Goal: Information Seeking & Learning: Check status

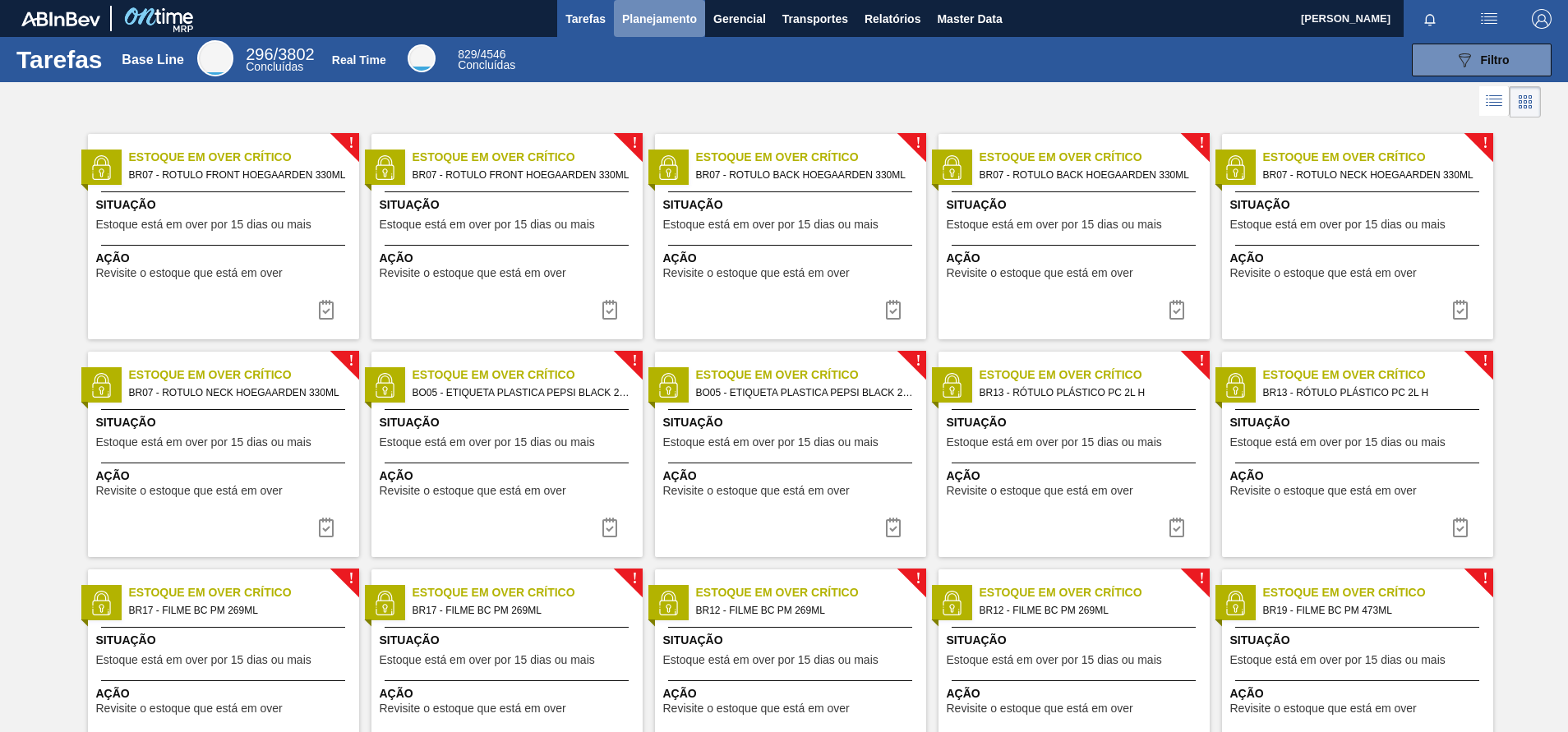
click at [696, 15] on button "Planejamento" at bounding box center [660, 19] width 91 height 37
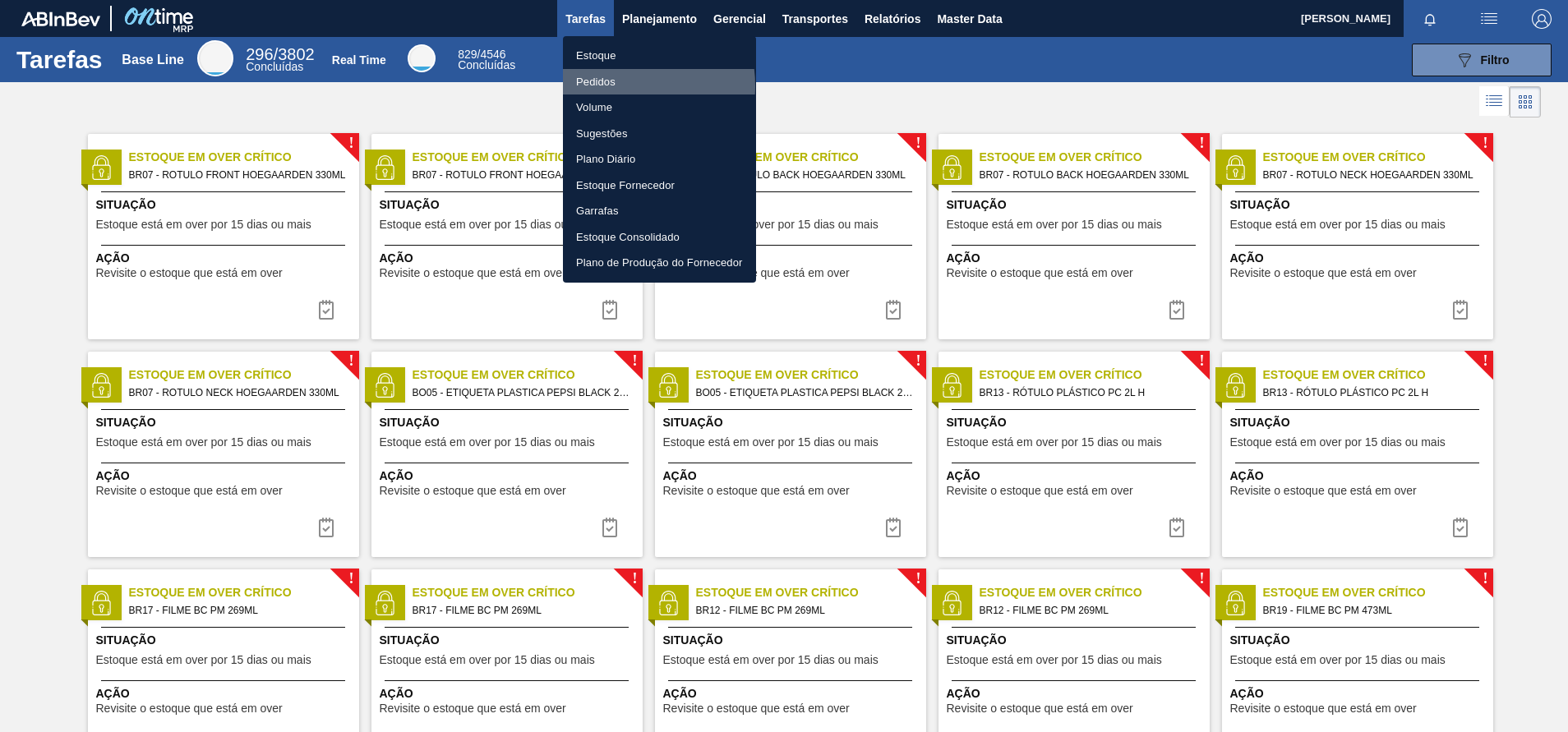
click at [621, 85] on li "Pedidos" at bounding box center [659, 82] width 193 height 26
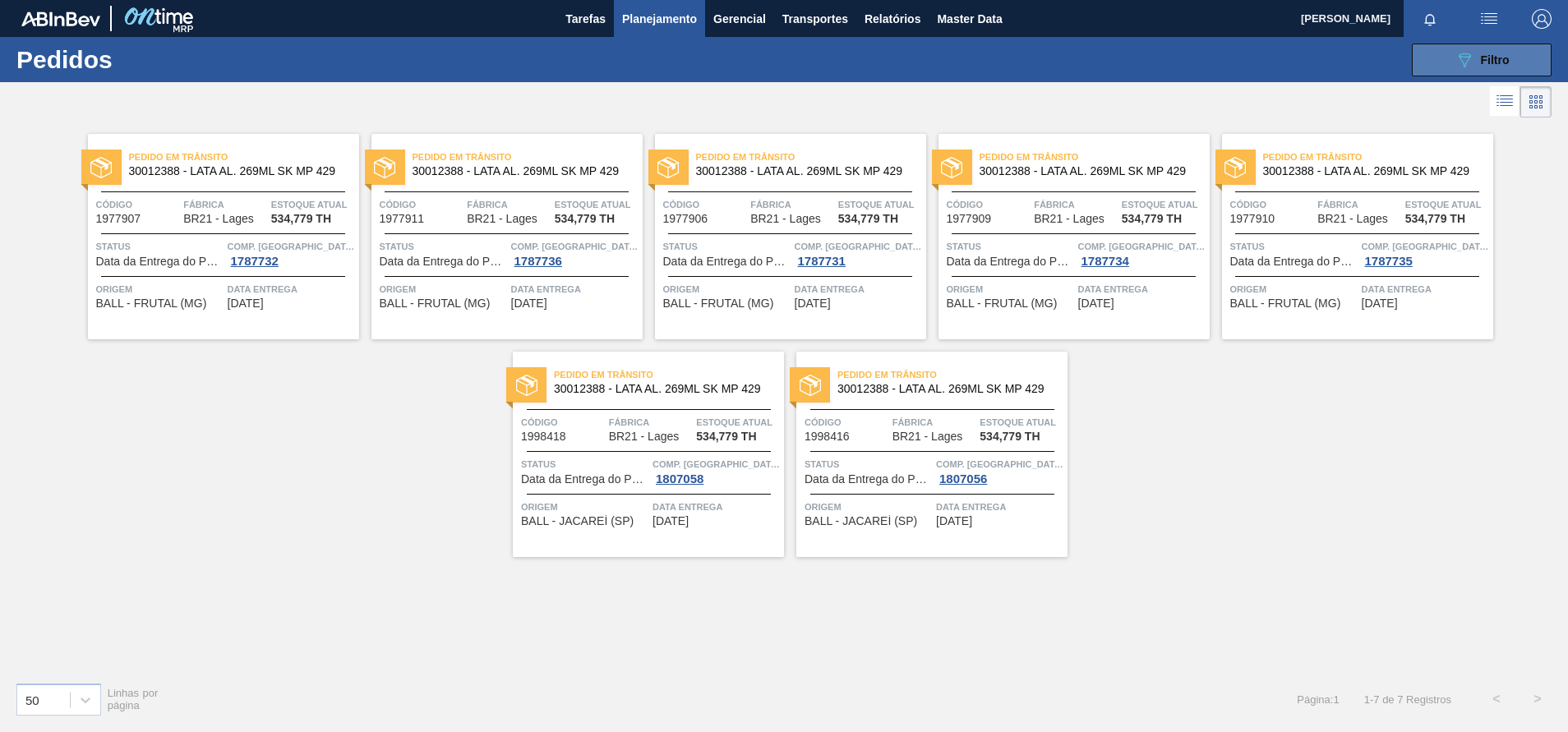
click at [696, 51] on button "089F7B8B-B2A5-4AFE-B5C0-19BA573D28AC Filtro" at bounding box center [1482, 60] width 140 height 33
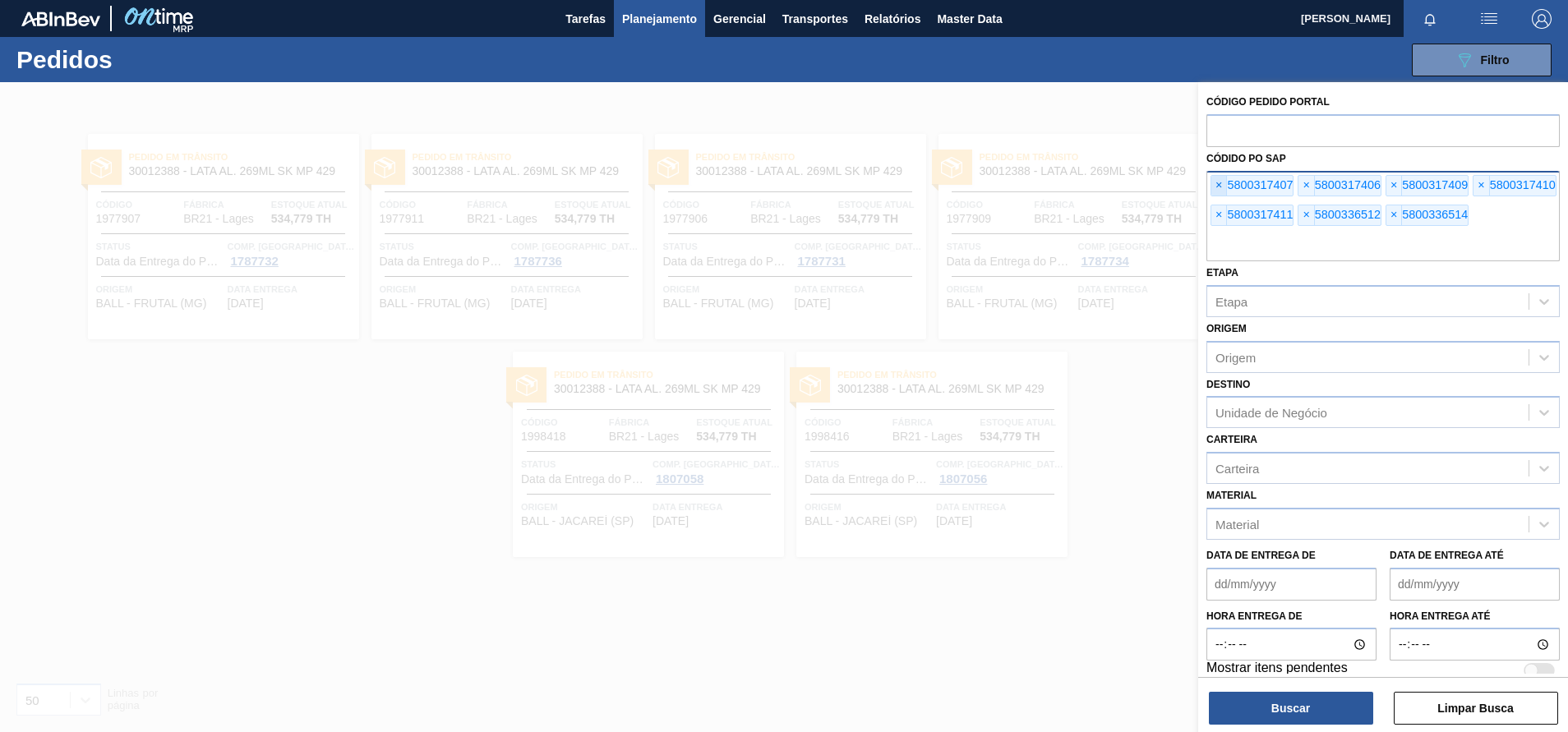
click at [696, 180] on span "×" at bounding box center [1219, 186] width 16 height 19
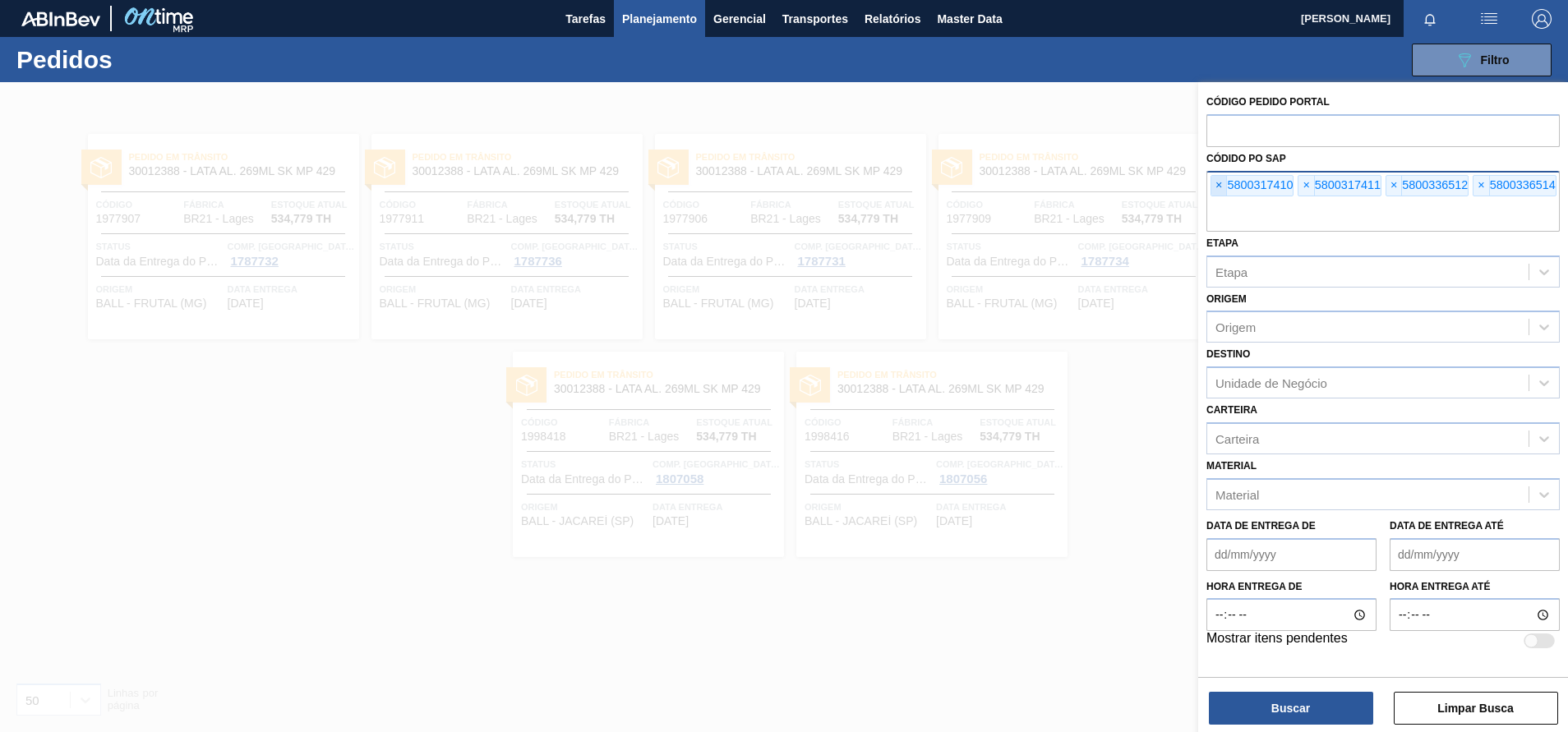
click at [696, 180] on span "×" at bounding box center [1219, 186] width 16 height 19
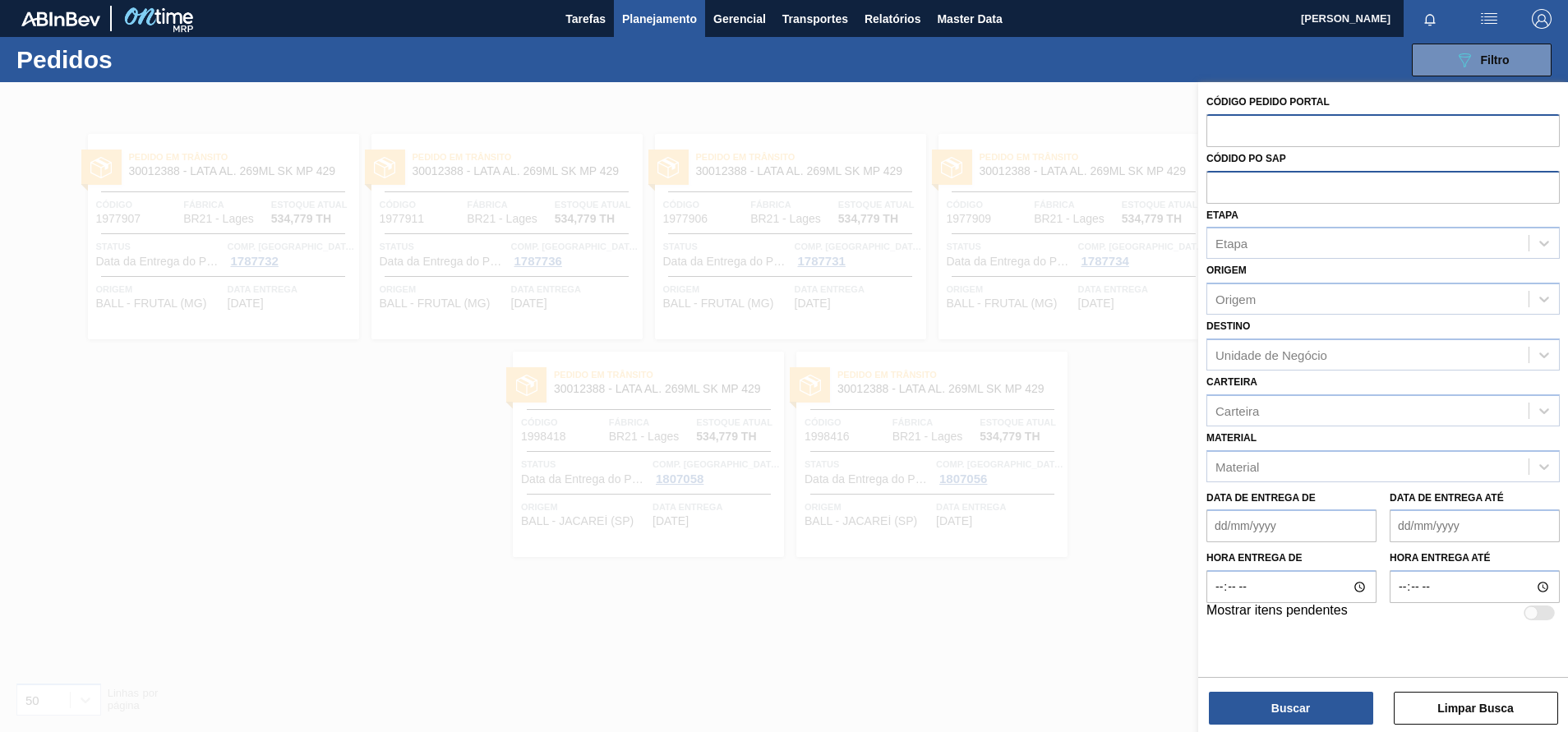
click at [696, 121] on input "text" at bounding box center [1382, 129] width 353 height 31
paste input "2006493"
type input "2006493"
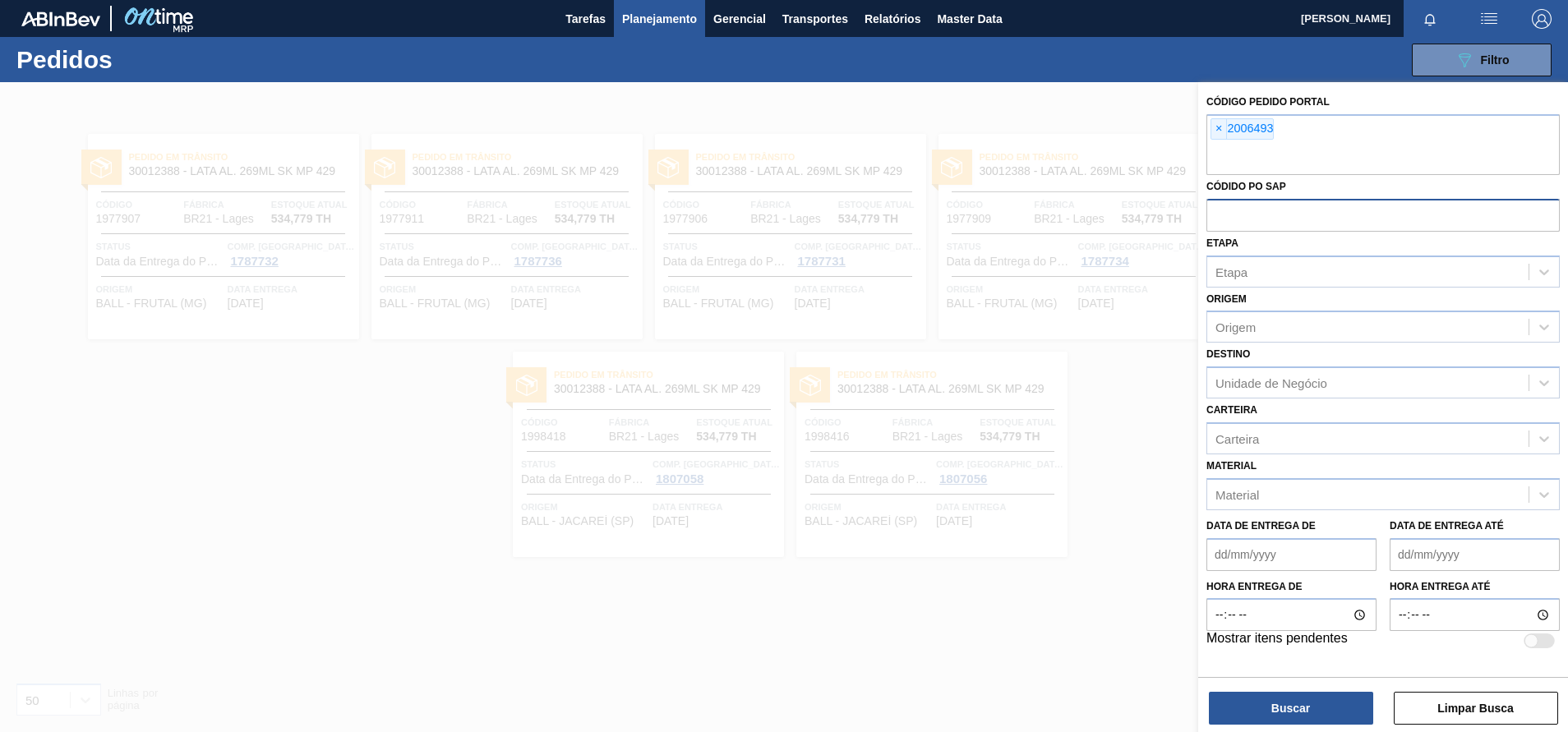
paste input "2006493"
type input "2"
paste input "text"
click at [696, 325] on button "Buscar" at bounding box center [1291, 708] width 164 height 33
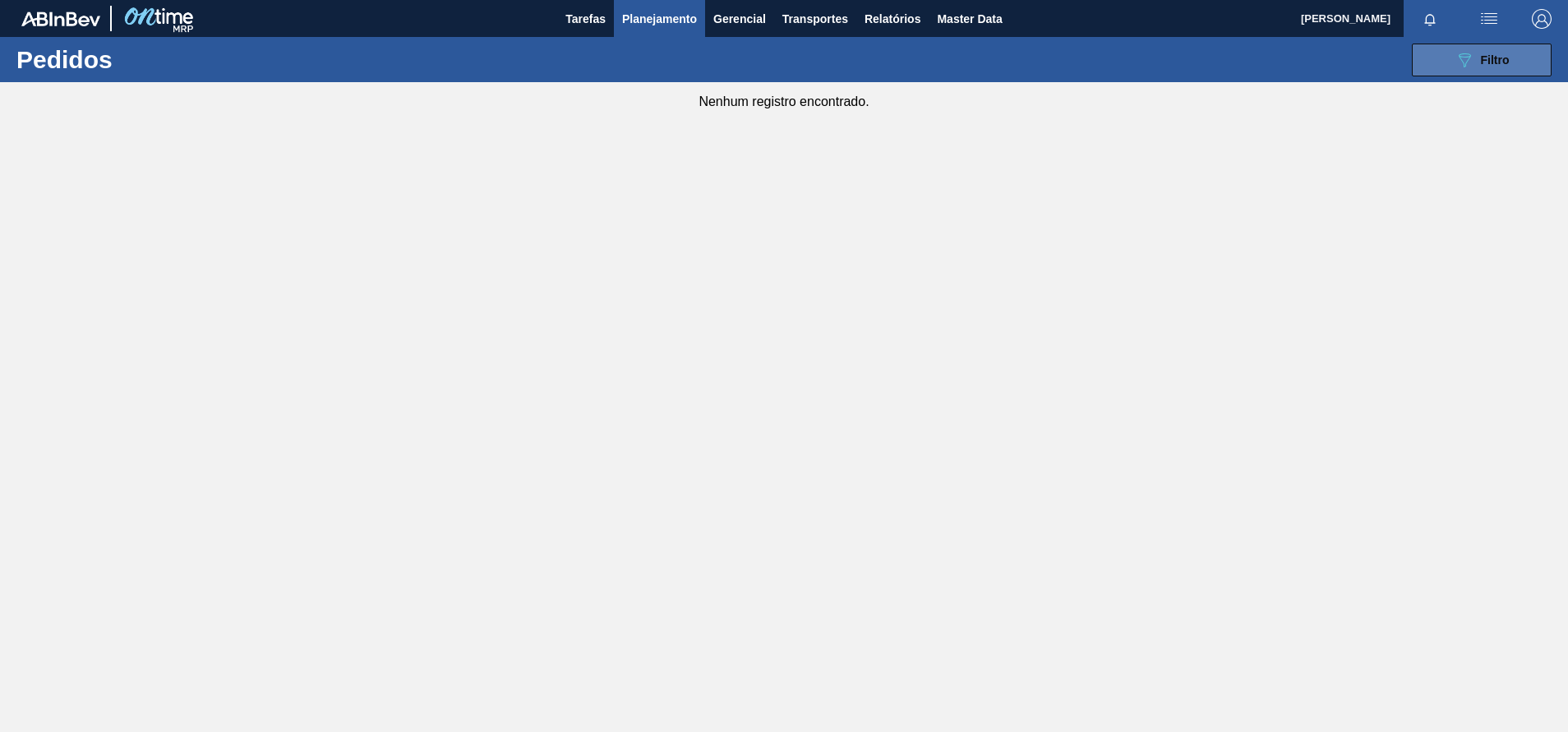
click at [696, 51] on button "089F7B8B-B2A5-4AFE-B5C0-19BA573D28AC Filtro" at bounding box center [1482, 60] width 140 height 33
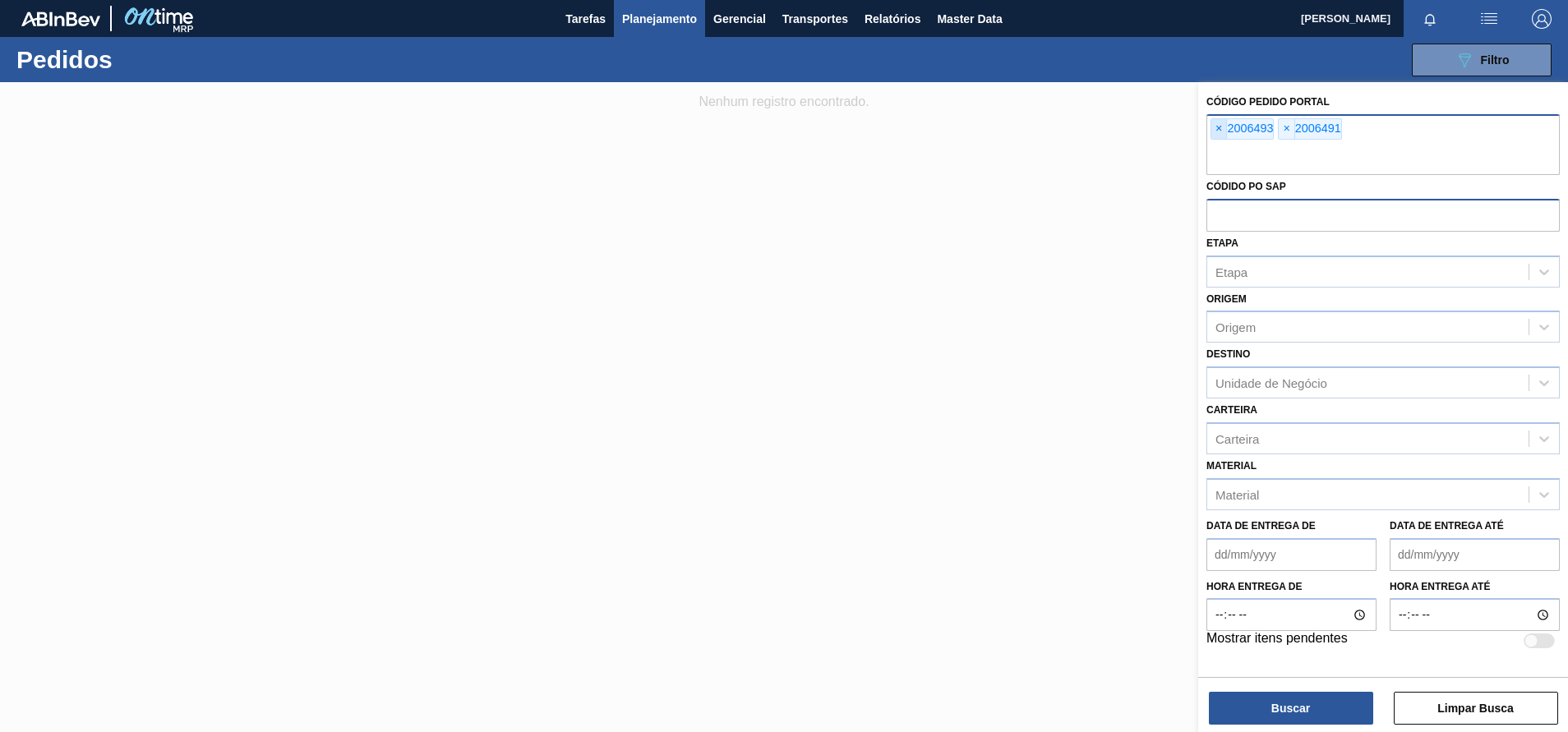
click at [696, 132] on span "×" at bounding box center [1219, 128] width 16 height 19
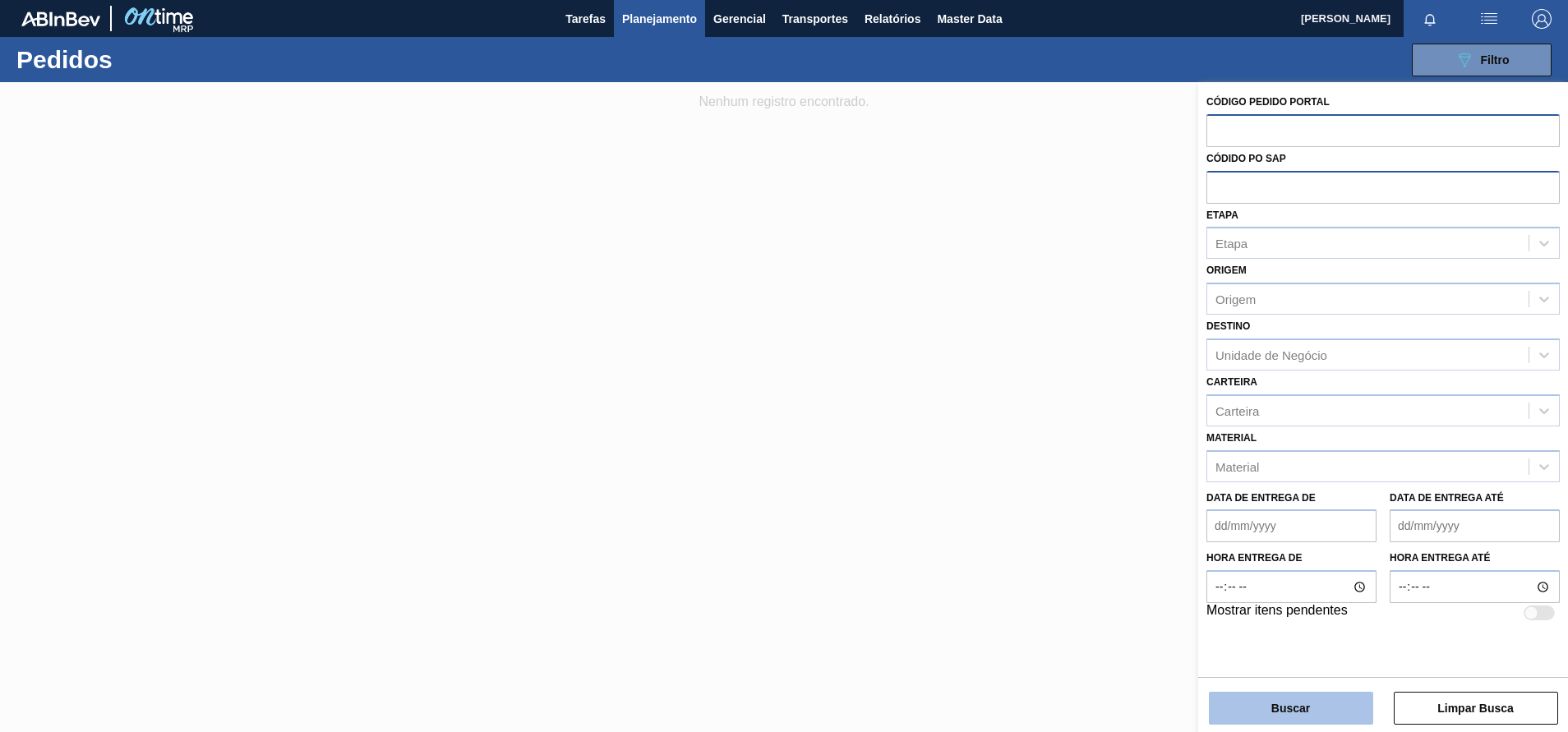
click at [696, 325] on button "Buscar" at bounding box center [1291, 708] width 164 height 33
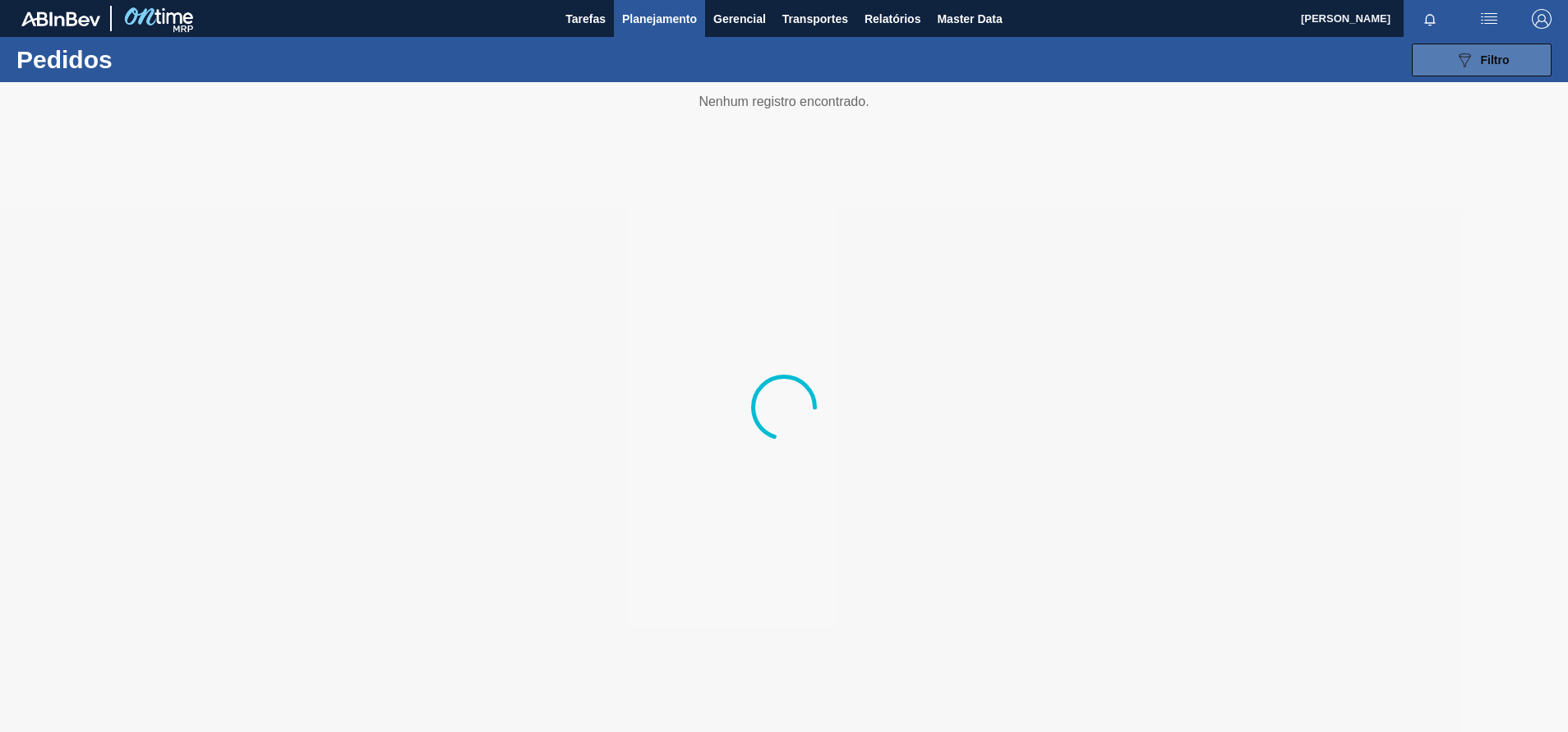
click at [696, 60] on button "089F7B8B-B2A5-4AFE-B5C0-19BA573D28AC Filtro" at bounding box center [1482, 60] width 140 height 33
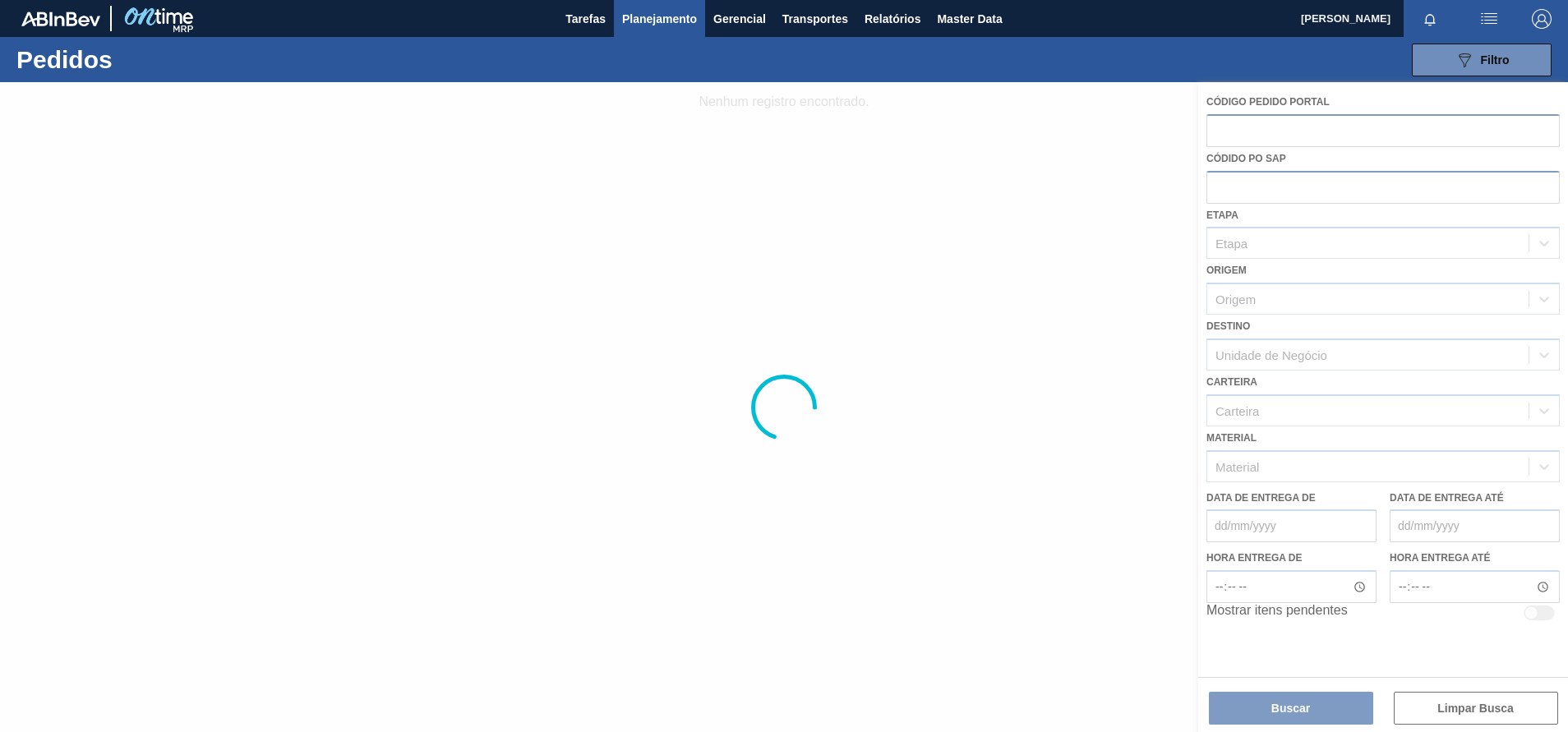
click at [696, 159] on div at bounding box center [784, 406] width 1568 height 650
click at [670, 35] on button "Planejamento" at bounding box center [660, 19] width 91 height 37
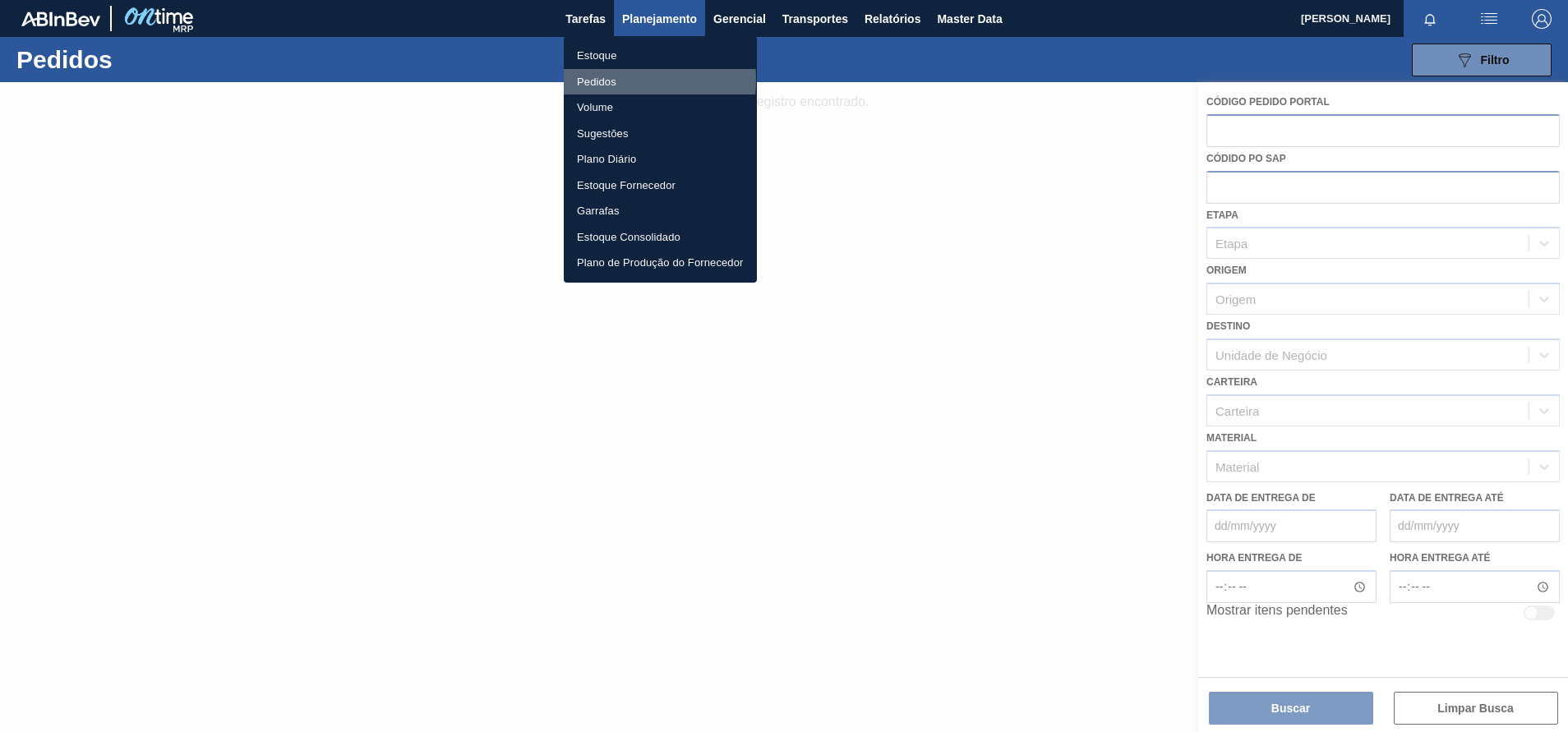
click at [601, 80] on li "Pedidos" at bounding box center [660, 82] width 193 height 26
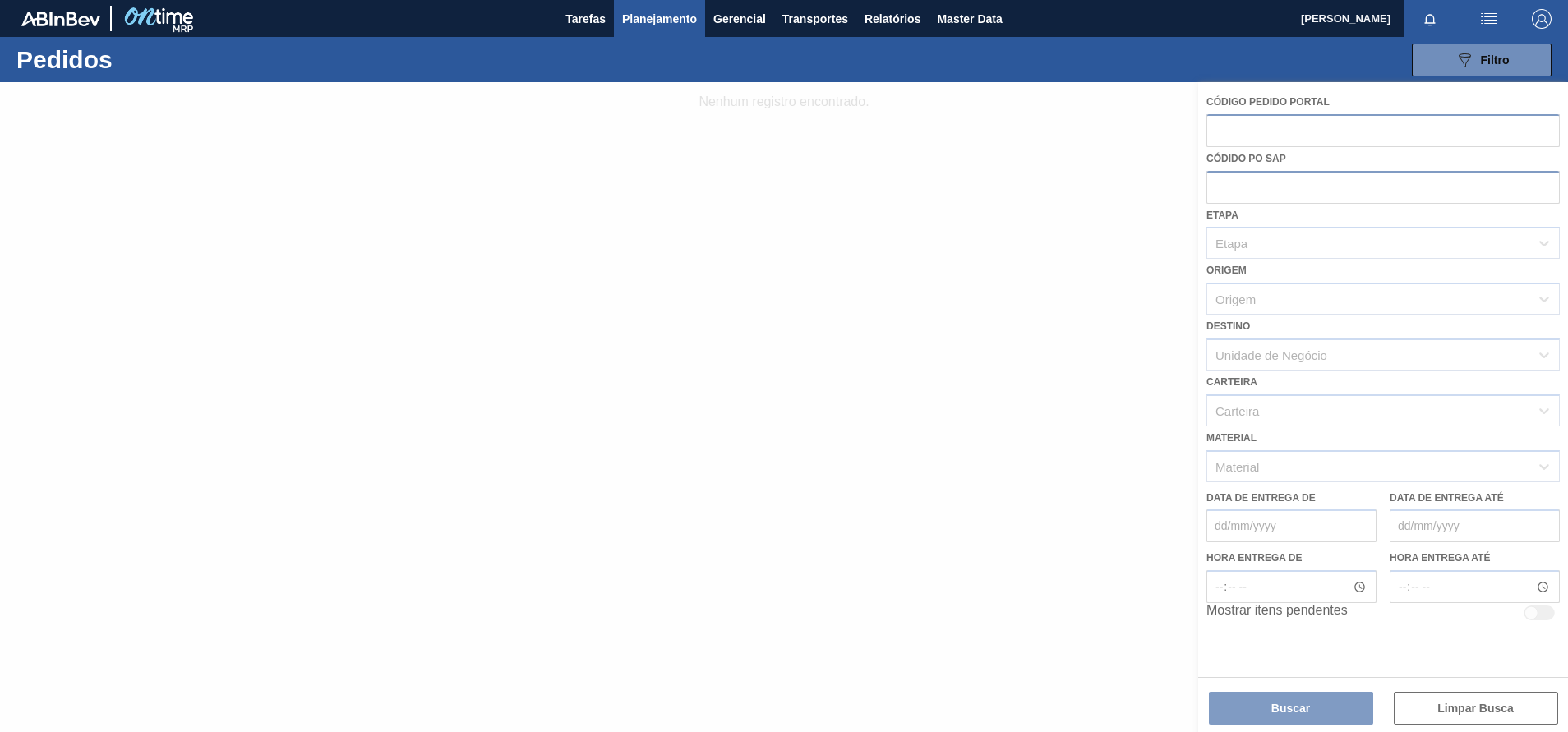
click at [696, 69] on div "089F7B8B-B2A5-4AFE-B5C0-19BA573D28AC Filtro Código Pedido Portal Códido PO SAP …" at bounding box center [911, 60] width 1297 height 49
click at [592, 14] on span "Tarefas" at bounding box center [585, 19] width 40 height 19
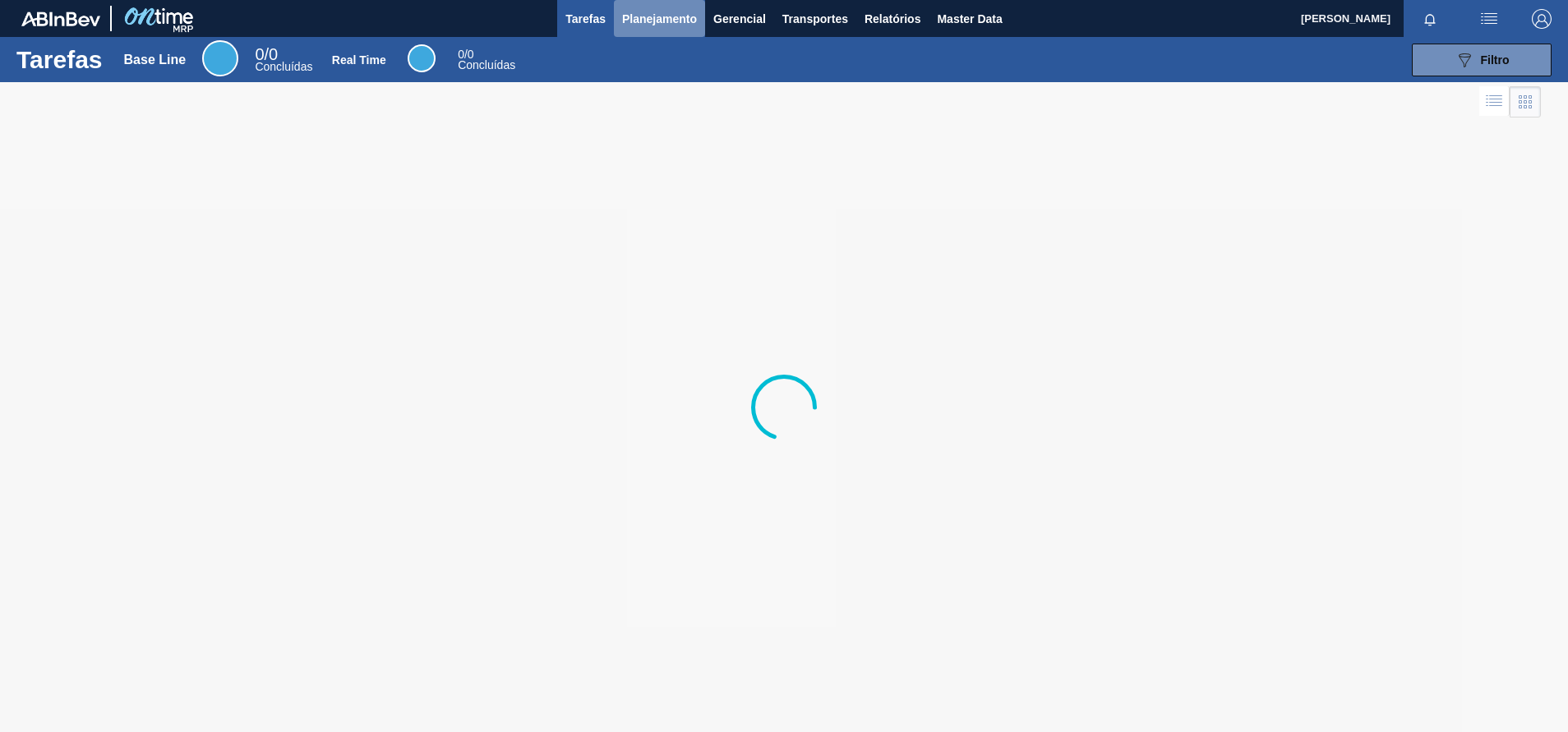
click at [666, 20] on span "Planejamento" at bounding box center [660, 19] width 75 height 19
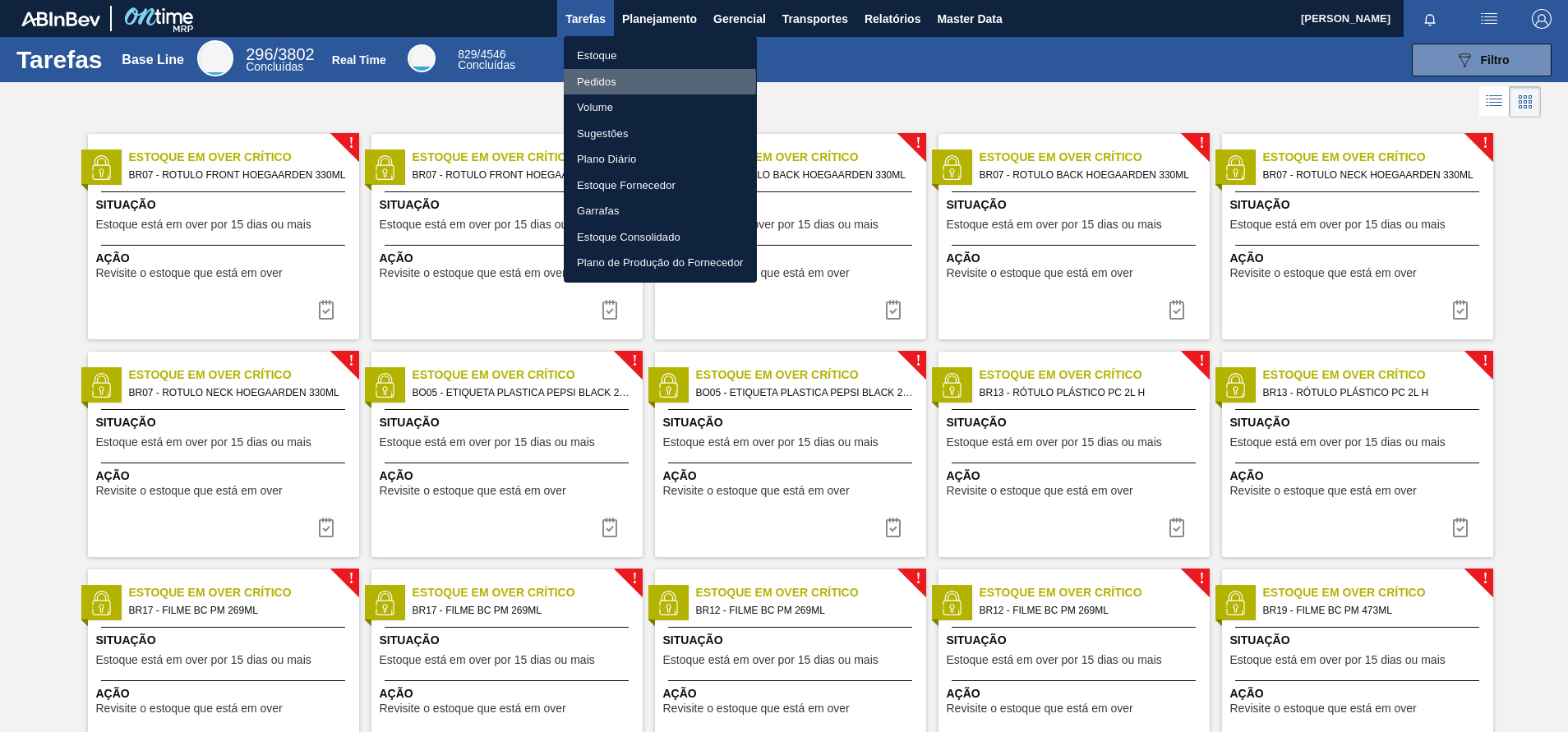
click at [599, 82] on li "Pedidos" at bounding box center [660, 82] width 193 height 26
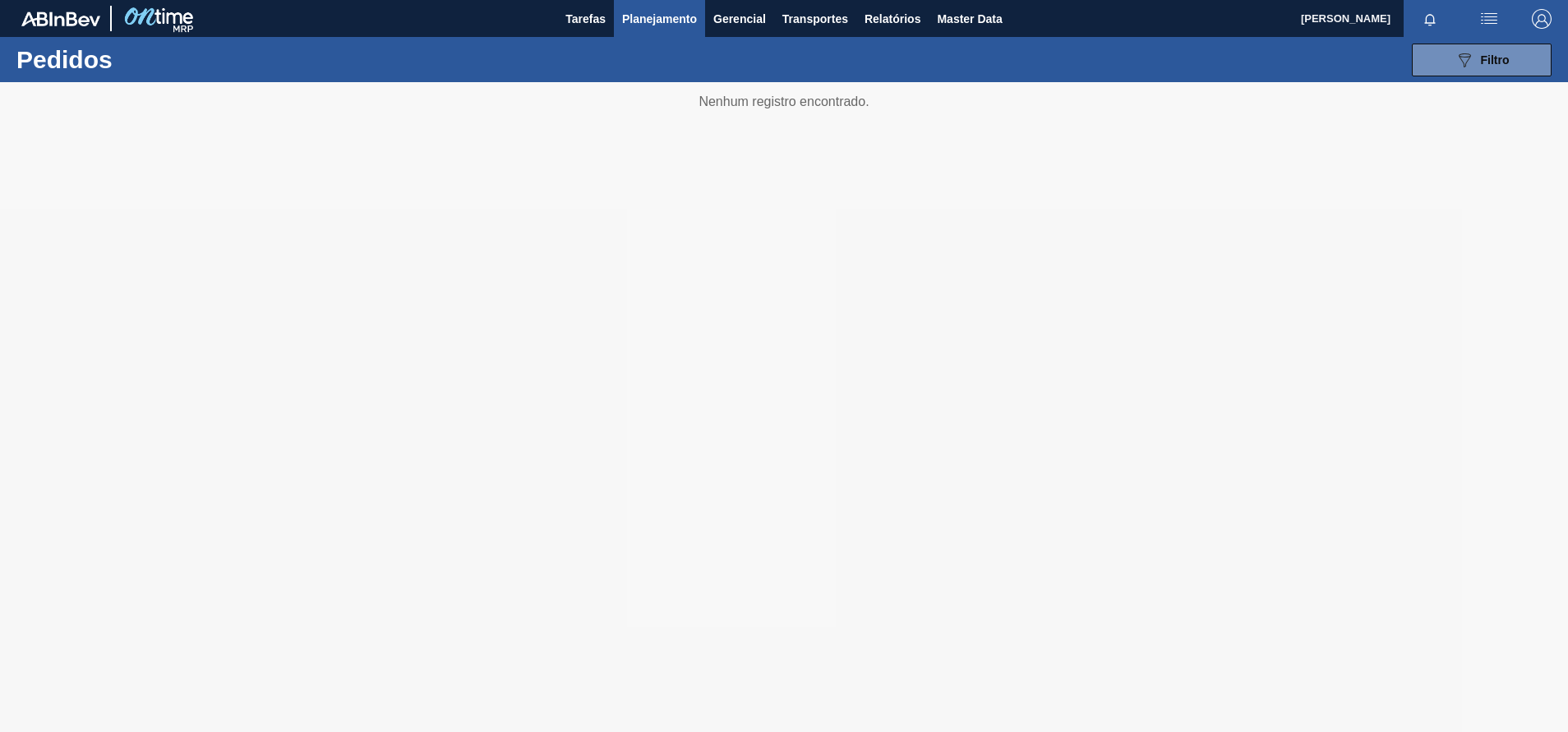
click at [696, 325] on div at bounding box center [784, 406] width 1568 height 650
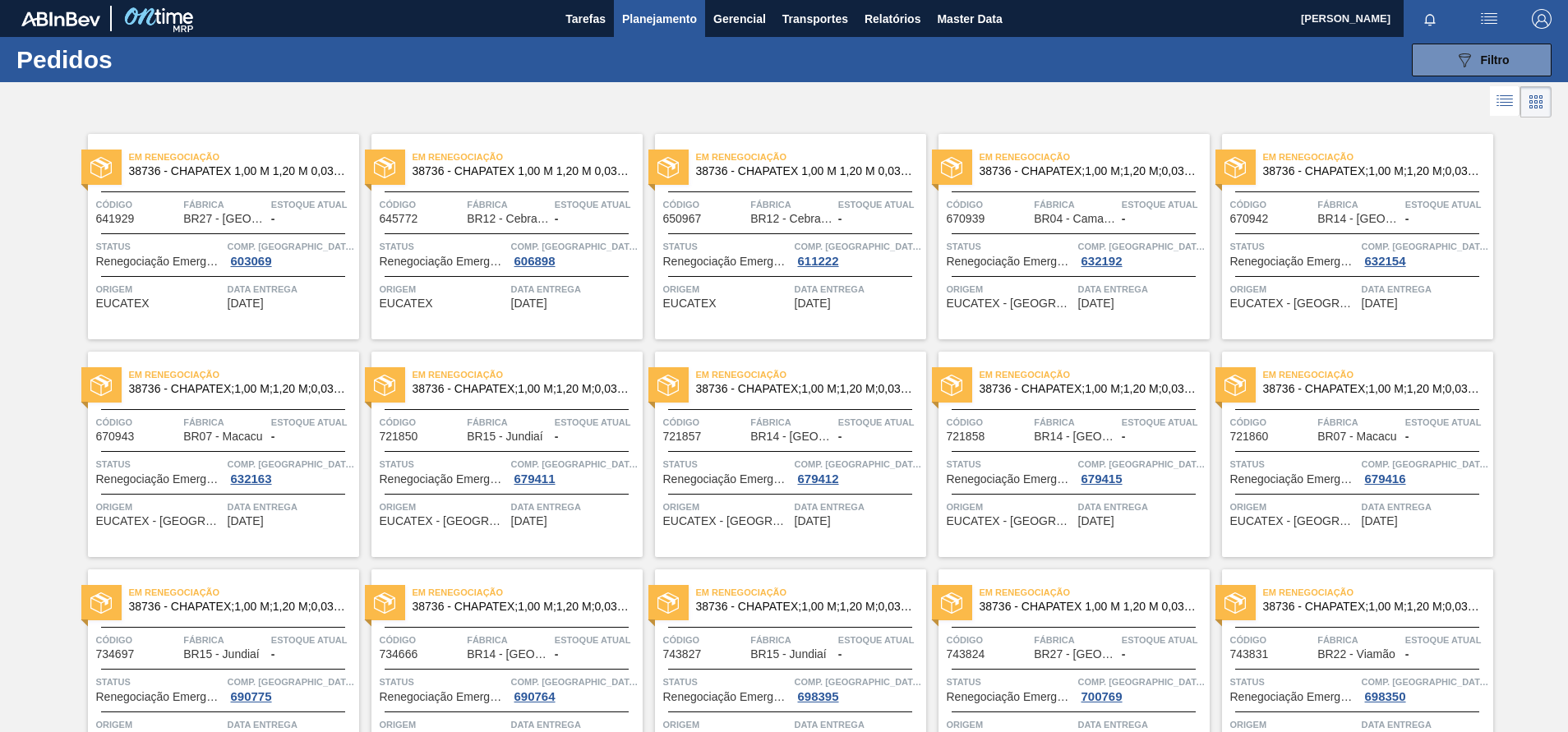
click at [696, 142] on div "Em renegociação 38736 - CHAPATEX 1,00 M 1,20 M 0,03 M Código 650967 Fábrica BR1…" at bounding box center [791, 237] width 272 height 206
click at [696, 164] on span "Em renegociação" at bounding box center [1094, 156] width 230 height 16
